Goal: Find specific page/section: Find specific page/section

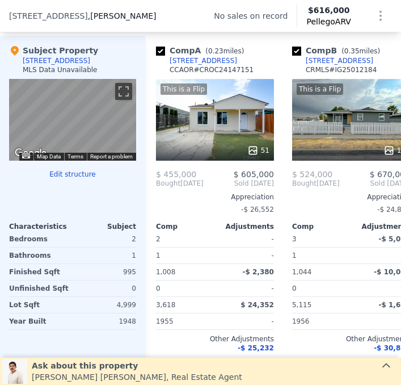
scroll to position [1191, 0]
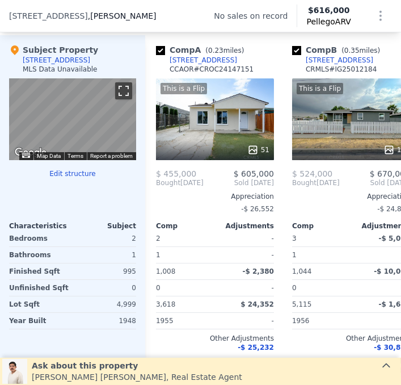
click at [120, 90] on button "Toggle fullscreen view" at bounding box center [123, 90] width 17 height 17
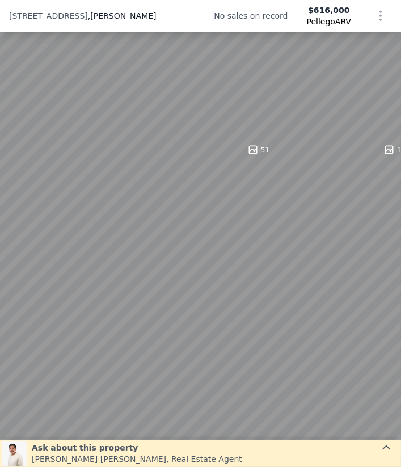
click at [392, 8] on button "Toggle fullscreen view" at bounding box center [388, 12] width 17 height 17
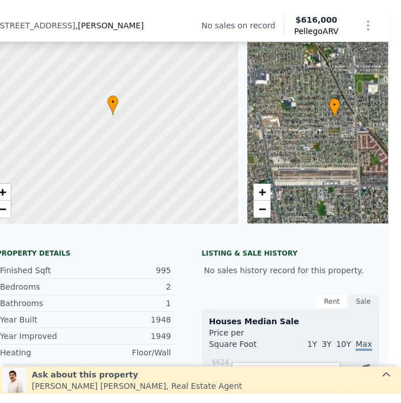
scroll to position [0, 12]
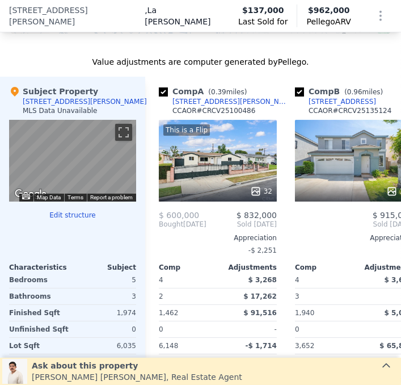
scroll to position [1275, 0]
click at [124, 134] on button "Toggle fullscreen view" at bounding box center [123, 132] width 17 height 17
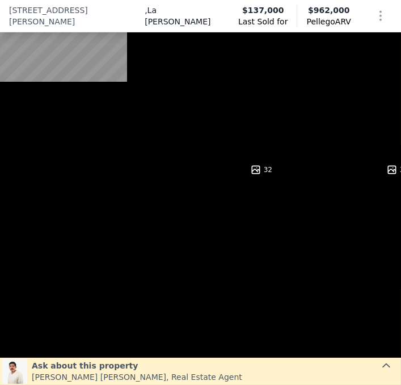
scroll to position [1303, 0]
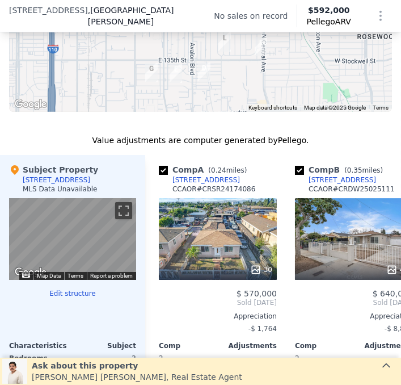
scroll to position [1075, 0]
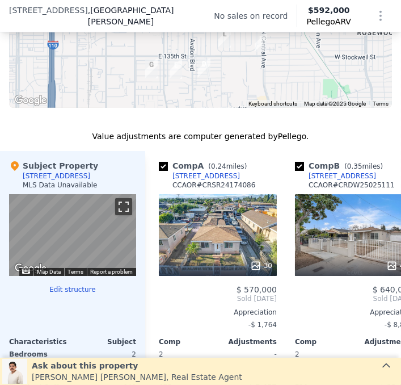
click at [120, 213] on button "Toggle fullscreen view" at bounding box center [123, 206] width 17 height 17
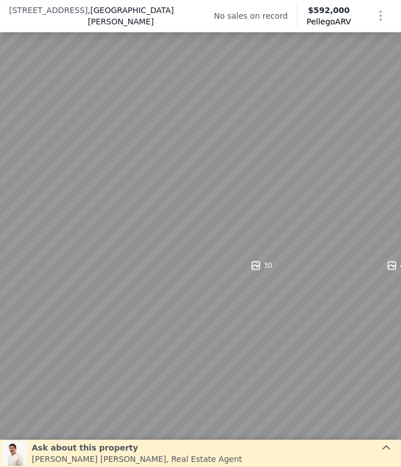
click at [389, 12] on button "Toggle fullscreen view" at bounding box center [388, 12] width 17 height 17
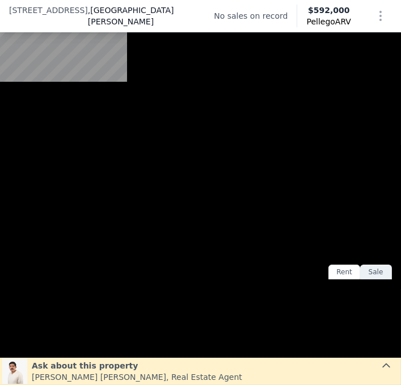
scroll to position [4, 0]
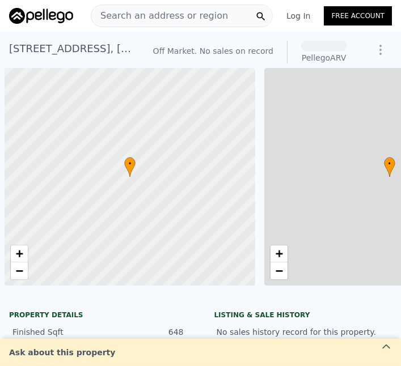
scroll to position [0, 5]
